Goal: Task Accomplishment & Management: Manage account settings

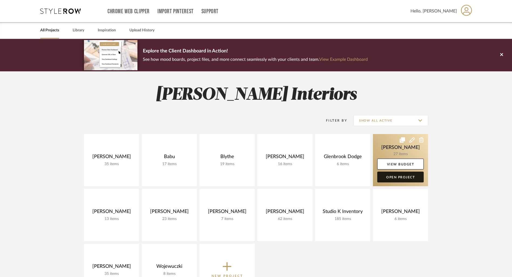
click at [395, 176] on link "Open Project" at bounding box center [400, 176] width 46 height 11
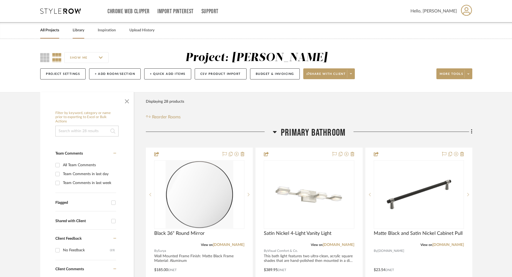
click at [79, 30] on link "Library" at bounding box center [79, 30] width 12 height 7
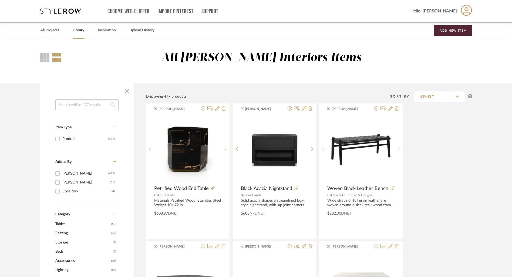
click at [78, 106] on input at bounding box center [86, 104] width 63 height 11
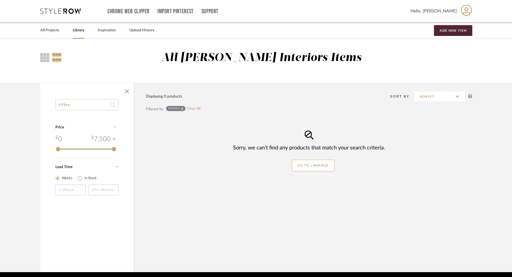
click at [83, 104] on input "tiffey" at bounding box center [86, 104] width 63 height 11
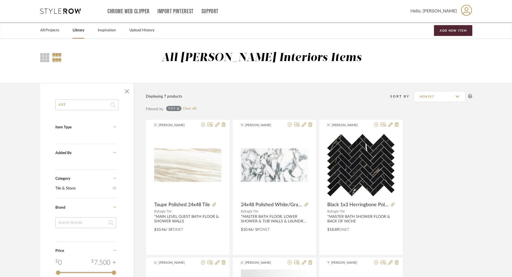
type input "tiff"
drag, startPoint x: 101, startPoint y: 104, endPoint x: 46, endPoint y: 105, distance: 54.3
click at [46, 105] on div "tiff Item Type Product (7) Added By Kirsten Moore (7) Category Tile & Stone (7)…" at bounding box center [86, 255] width 93 height 312
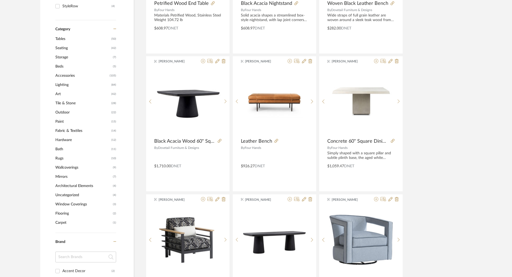
scroll to position [208, 0]
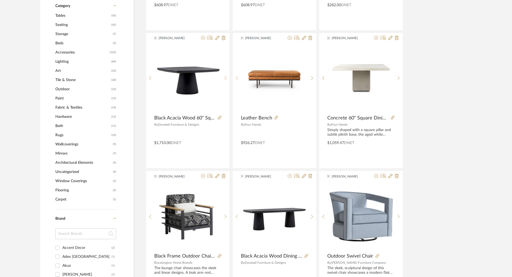
click at [63, 152] on span "Mirrors" at bounding box center [83, 153] width 56 height 9
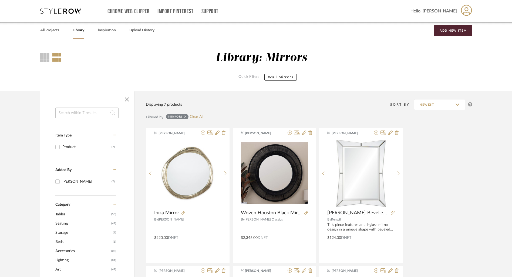
drag, startPoint x: 50, startPoint y: 29, endPoint x: 28, endPoint y: 30, distance: 22.1
click at [50, 29] on link "All Projects" at bounding box center [49, 30] width 19 height 7
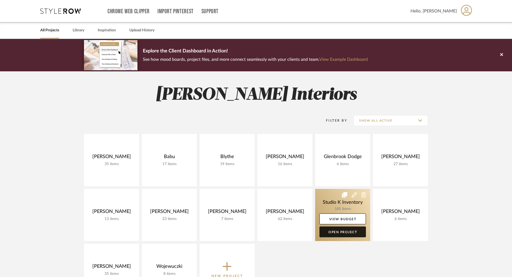
click at [332, 230] on link "Open Project" at bounding box center [342, 231] width 46 height 11
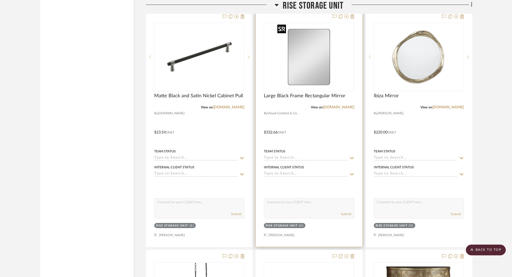
scroll to position [915, 0]
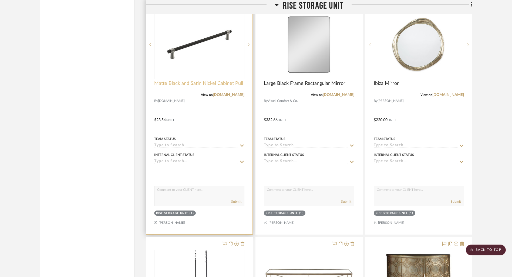
click at [203, 82] on span "Matte Black and Satin Nickel Cabinet Pull" at bounding box center [198, 83] width 89 height 6
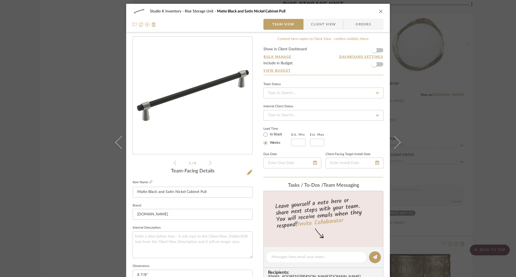
scroll to position [0, 0]
click at [379, 11] on icon "close" at bounding box center [381, 11] width 4 height 4
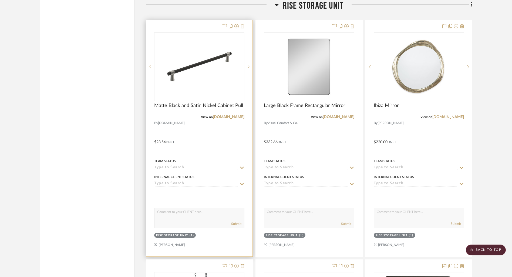
scroll to position [891, 0]
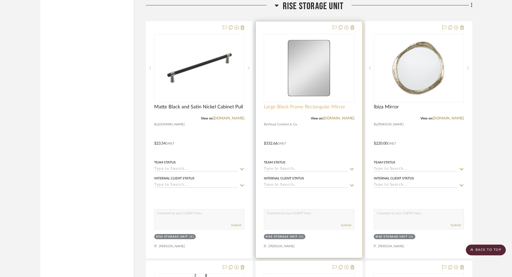
click at [278, 105] on span "Large Black Frame Rectangular Mirror" at bounding box center [305, 107] width 82 height 6
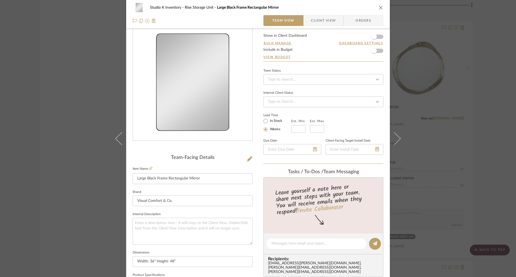
scroll to position [0, 0]
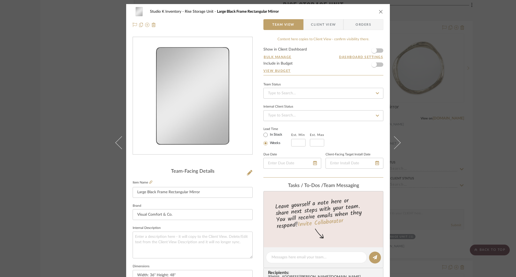
click at [379, 10] on icon "close" at bounding box center [381, 11] width 4 height 4
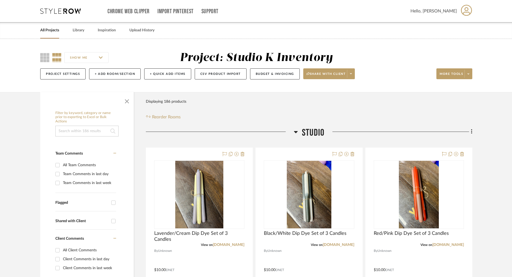
click at [55, 31] on link "All Projects" at bounding box center [49, 30] width 19 height 7
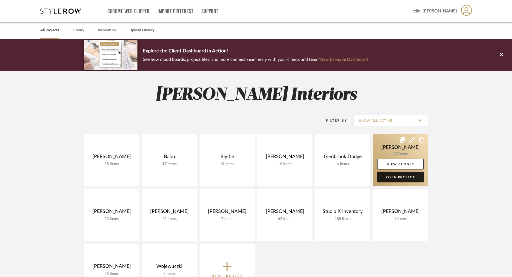
click at [407, 176] on link "Open Project" at bounding box center [400, 176] width 46 height 11
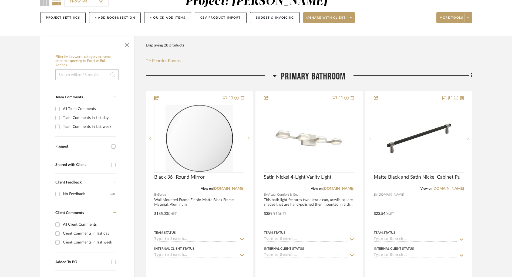
scroll to position [68, 0]
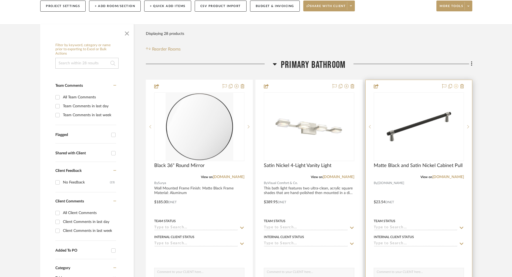
click at [456, 86] on icon at bounding box center [456, 86] width 4 height 4
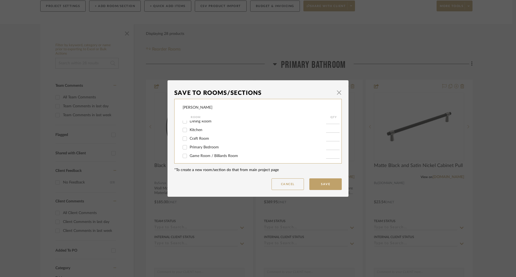
scroll to position [0, 0]
click at [337, 91] on span "button" at bounding box center [338, 92] width 11 height 11
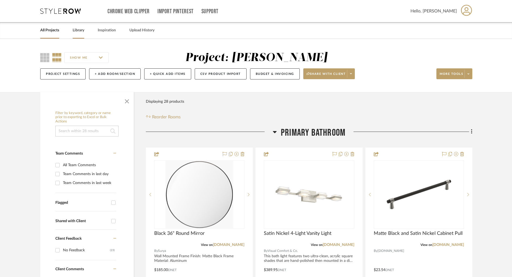
click at [78, 30] on link "Library" at bounding box center [79, 30] width 12 height 7
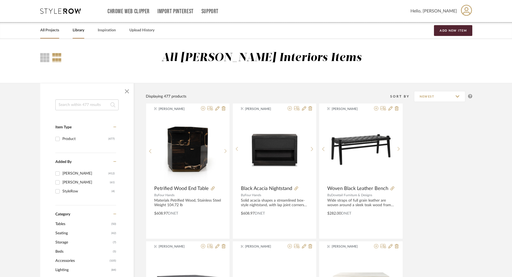
drag, startPoint x: 47, startPoint y: 30, endPoint x: 91, endPoint y: 34, distance: 44.5
click at [47, 30] on link "All Projects" at bounding box center [49, 30] width 19 height 7
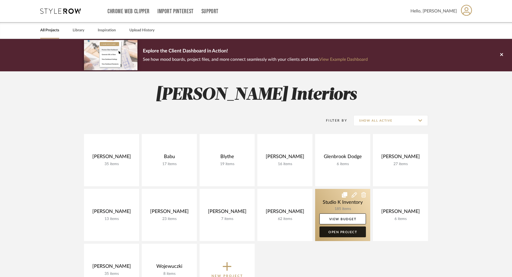
click at [349, 232] on link "Open Project" at bounding box center [342, 231] width 46 height 11
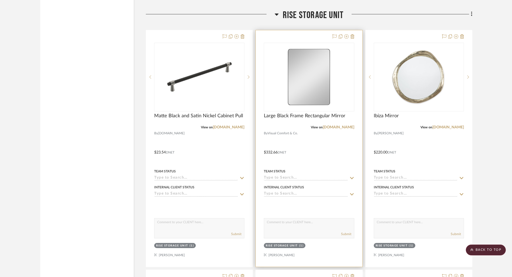
scroll to position [881, 0]
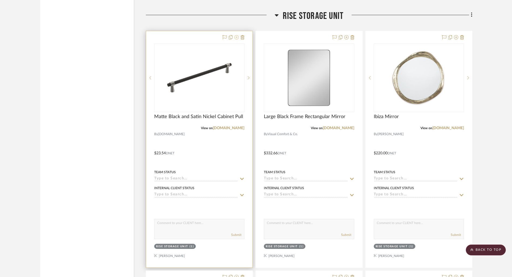
click at [238, 37] on icon at bounding box center [236, 37] width 4 height 4
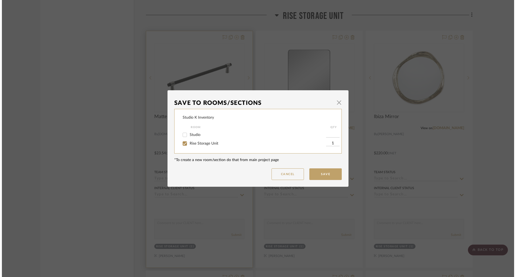
scroll to position [0, 0]
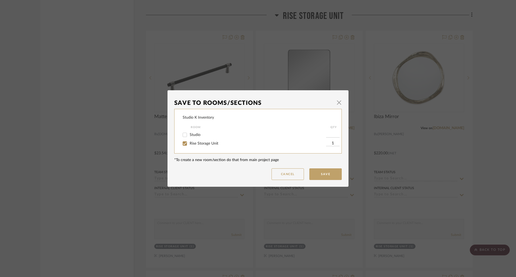
click at [183, 143] on input "Rise Storage Unit" at bounding box center [184, 143] width 9 height 9
checkbox input "false"
click at [327, 174] on button "Save" at bounding box center [325, 174] width 32 height 12
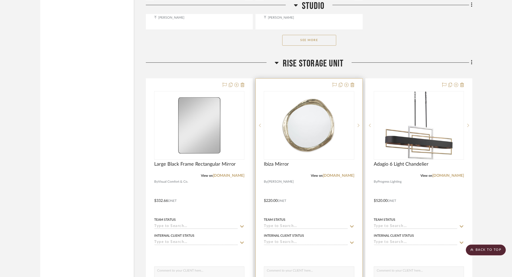
scroll to position [834, 0]
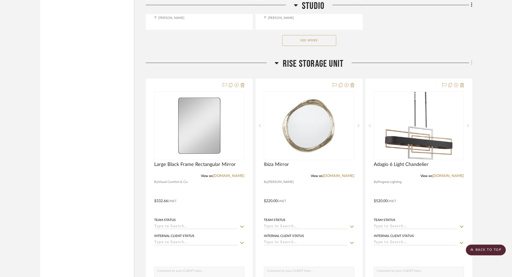
click at [470, 63] on fa-icon at bounding box center [471, 63] width 4 height 9
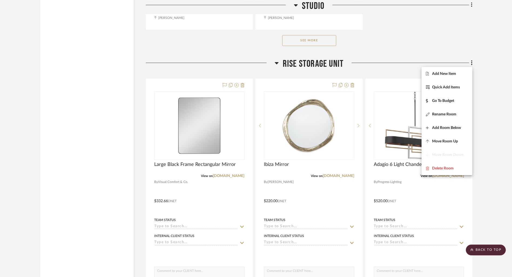
click at [494, 60] on div at bounding box center [256, 138] width 512 height 277
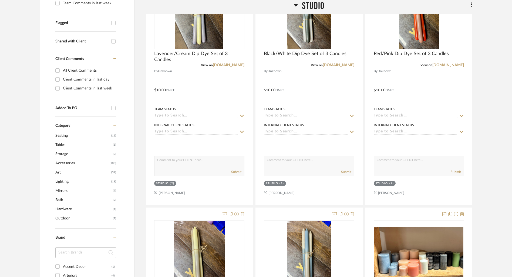
scroll to position [186, 0]
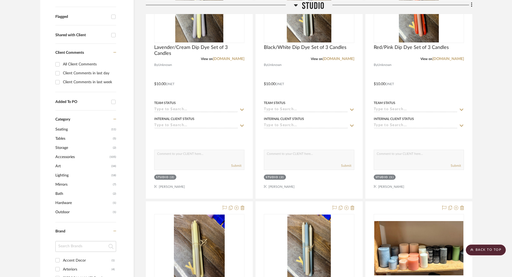
click at [62, 185] on span "Mirrors" at bounding box center [83, 184] width 56 height 9
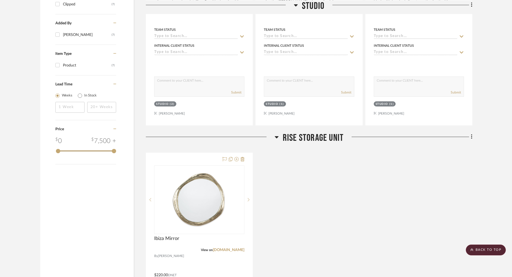
scroll to position [499, 0]
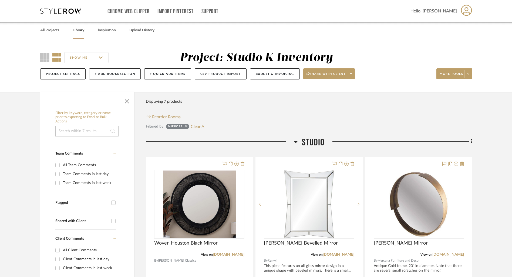
click at [79, 29] on link "Library" at bounding box center [79, 30] width 12 height 7
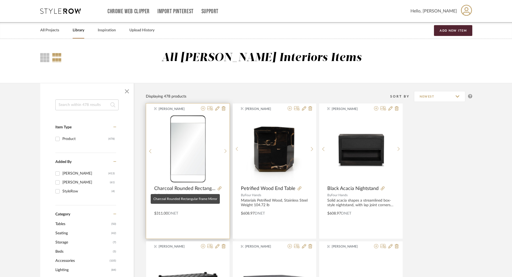
click at [179, 188] on span "Charcoal Rounded Rectangular Frame Mirror" at bounding box center [184, 189] width 61 height 6
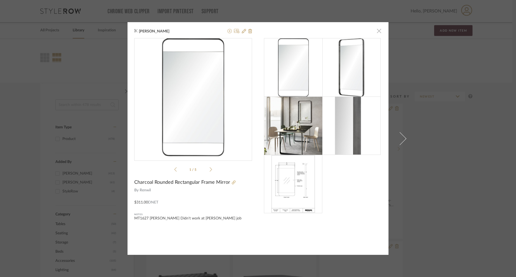
click at [375, 31] on span "button" at bounding box center [378, 30] width 11 height 11
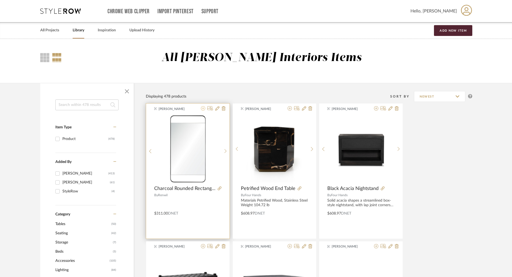
click at [204, 110] on icon at bounding box center [203, 108] width 4 height 4
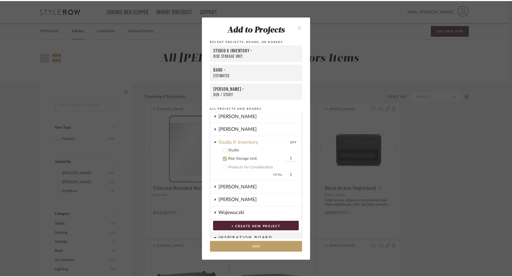
scroll to position [117, 0]
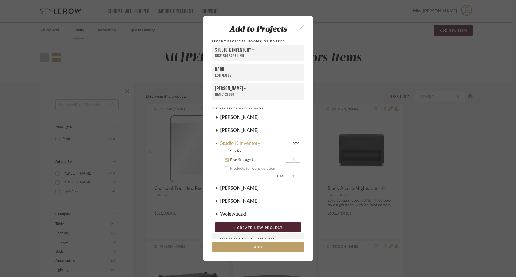
click at [301, 26] on icon "close" at bounding box center [301, 27] width 5 height 5
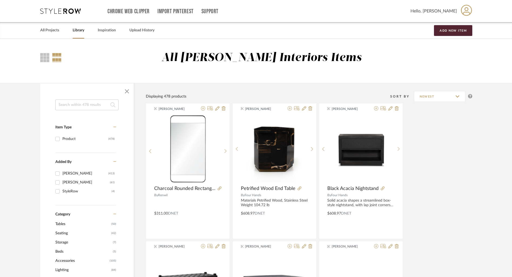
scroll to position [1, 0]
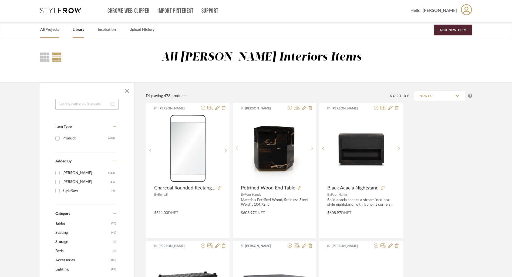
click at [56, 30] on link "All Projects" at bounding box center [49, 29] width 19 height 7
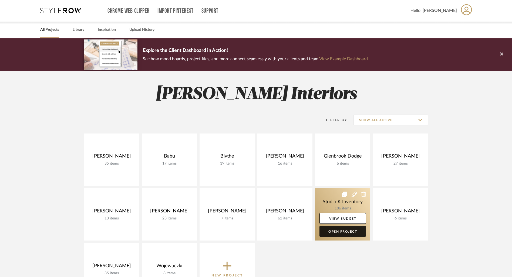
click at [343, 230] on link "Open Project" at bounding box center [342, 231] width 46 height 11
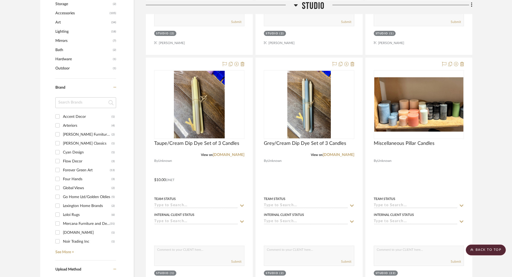
scroll to position [321, 0]
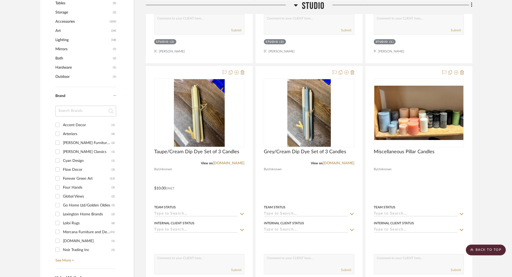
click at [65, 48] on span "Mirrors" at bounding box center [83, 49] width 56 height 9
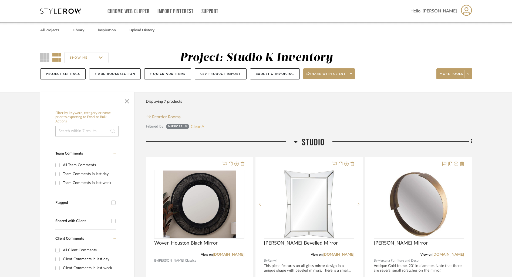
click at [197, 127] on button "Clear All" at bounding box center [199, 126] width 16 height 7
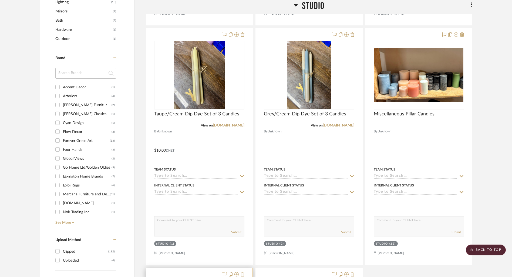
scroll to position [268, 0]
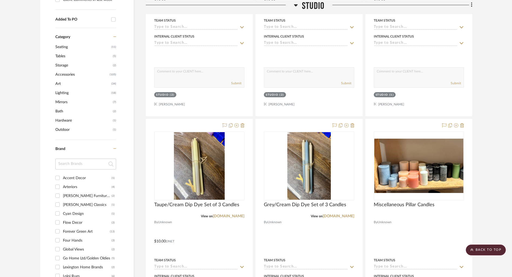
click at [65, 102] on span "Mirrors" at bounding box center [83, 101] width 56 height 9
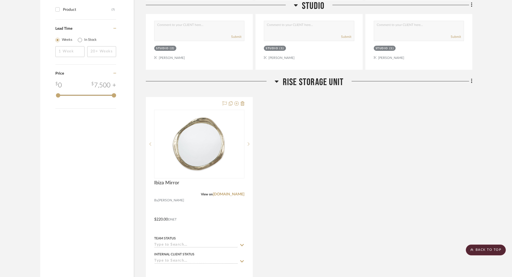
scroll to position [276, 0]
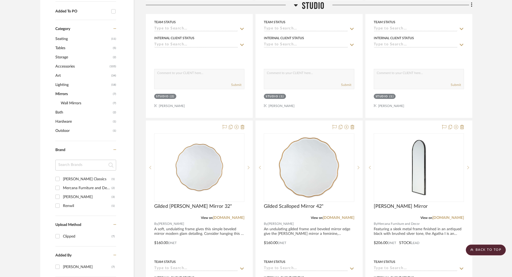
click at [59, 114] on span "Bath" at bounding box center [83, 112] width 56 height 9
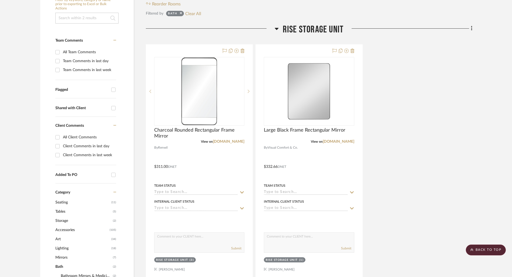
scroll to position [87, 0]
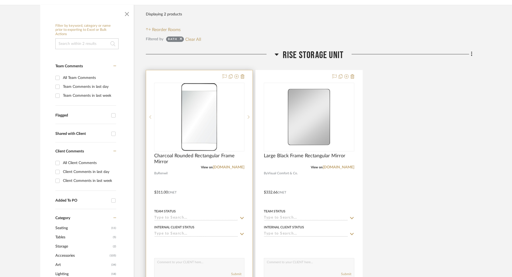
click at [213, 78] on div at bounding box center [199, 188] width 106 height 236
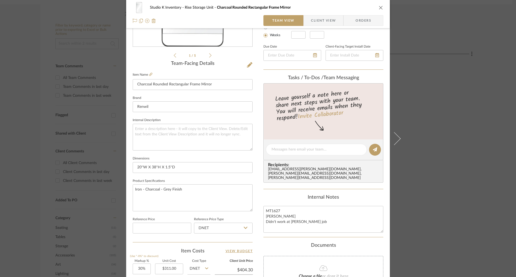
scroll to position [0, 0]
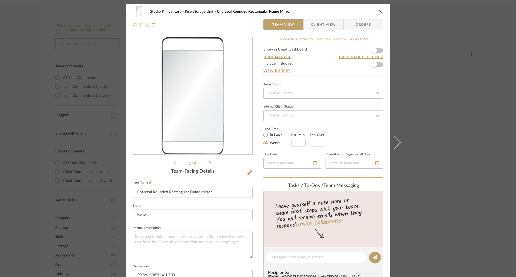
click at [322, 27] on span "Client View" at bounding box center [323, 24] width 25 height 11
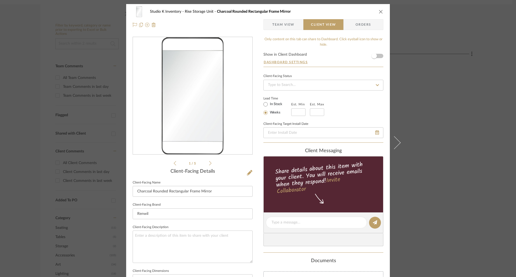
click at [354, 26] on span "Orders" at bounding box center [363, 24] width 28 height 11
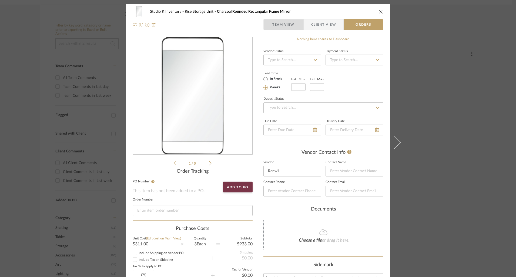
click at [281, 23] on span "Team View" at bounding box center [283, 24] width 22 height 11
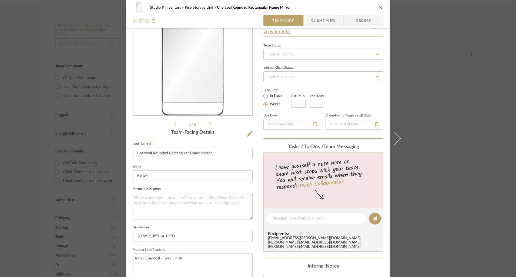
scroll to position [41, 0]
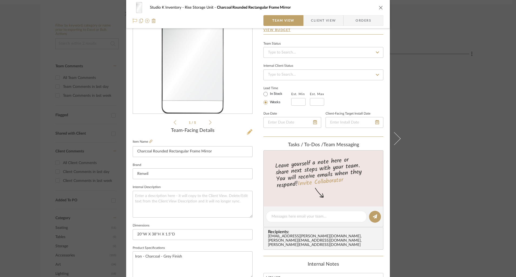
click at [247, 131] on icon at bounding box center [249, 131] width 5 height 5
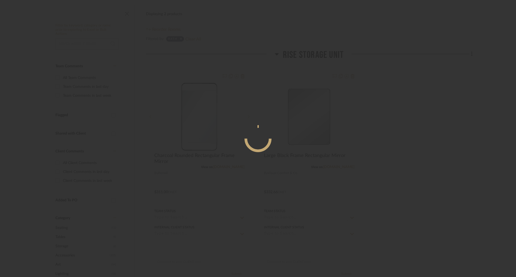
scroll to position [0, 0]
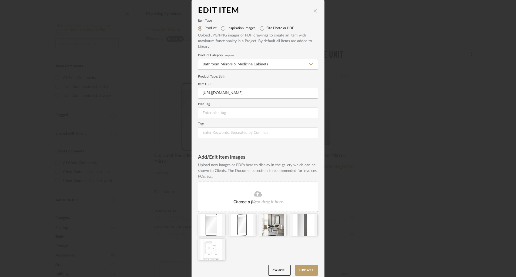
click at [292, 63] on input "Bathroom Mirrors & Medicine Cabinets" at bounding box center [258, 64] width 120 height 11
click at [226, 119] on span "Wall Mirrors" at bounding box center [216, 119] width 28 height 4
type input "Wall Mirrors"
click at [299, 267] on button "Update" at bounding box center [306, 270] width 23 height 11
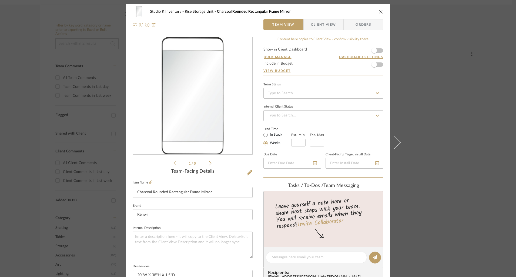
click at [380, 12] on icon "close" at bounding box center [381, 11] width 4 height 4
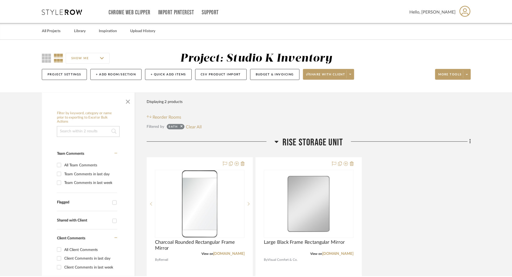
scroll to position [87, 0]
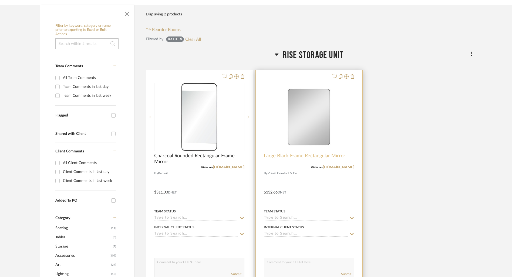
click at [285, 155] on span "Large Black Frame Rectangular Mirror" at bounding box center [305, 156] width 82 height 6
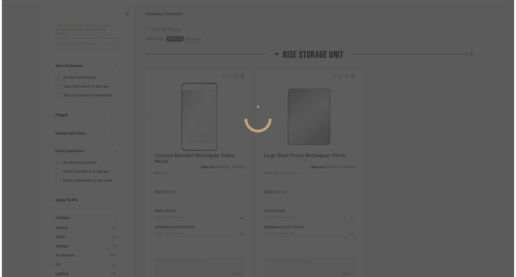
scroll to position [0, 0]
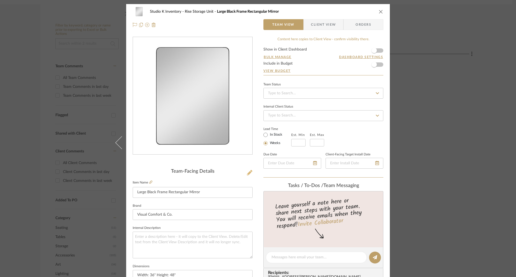
click at [248, 174] on icon at bounding box center [249, 172] width 5 height 5
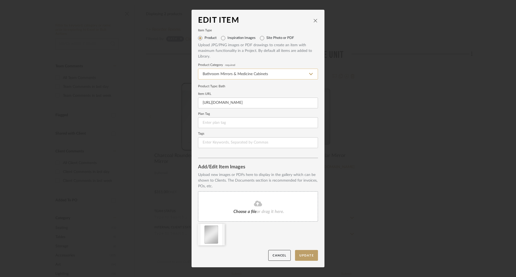
click at [266, 73] on input "Bathroom Mirrors & Medicine Cabinets" at bounding box center [258, 74] width 120 height 11
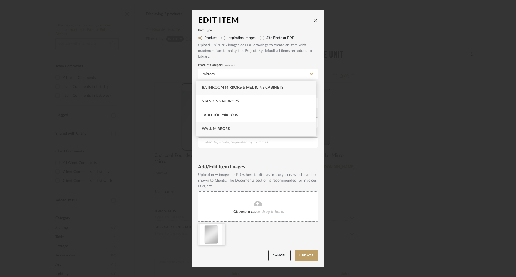
click at [223, 127] on span "Wall Mirrors" at bounding box center [216, 129] width 28 height 4
type input "Wall Mirrors"
click at [298, 252] on button "Update" at bounding box center [306, 255] width 23 height 11
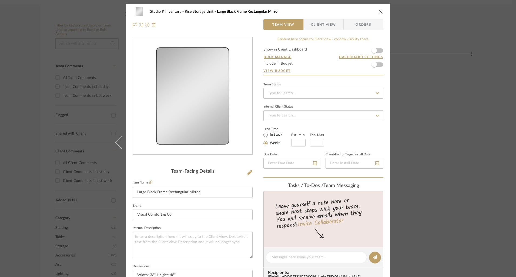
click at [379, 10] on icon "close" at bounding box center [381, 11] width 4 height 4
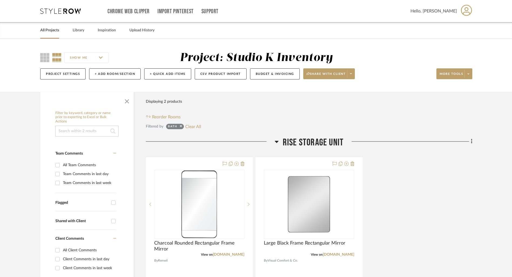
click at [54, 30] on link "All Projects" at bounding box center [49, 30] width 19 height 7
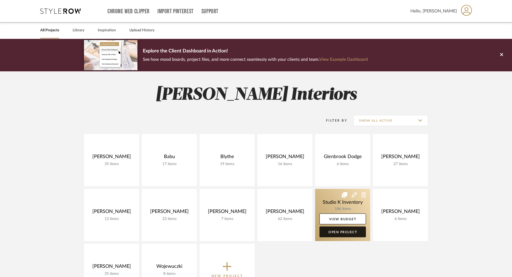
click at [346, 232] on link "Open Project" at bounding box center [342, 231] width 46 height 11
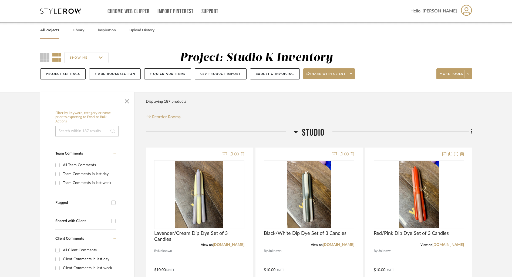
click at [51, 28] on link "All Projects" at bounding box center [49, 30] width 19 height 7
